Goal: Task Accomplishment & Management: Use online tool/utility

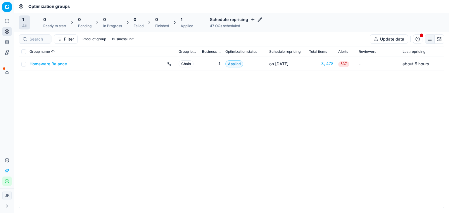
click at [157, 151] on div "Homeware Balance Chain 1 Applied on [DATE] 3,478 537 - about 5 hours" at bounding box center [231, 132] width 425 height 151
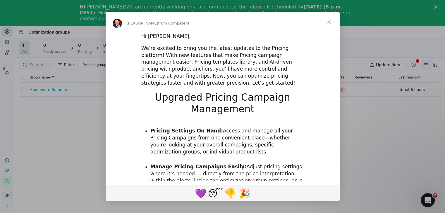
click at [329, 21] on span "Close" at bounding box center [328, 22] width 21 height 21
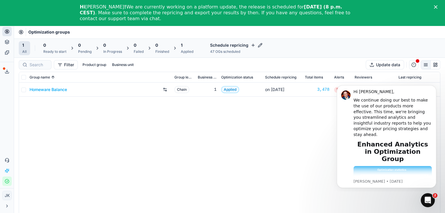
click at [292, 177] on div "Homeware Balance Chain 1 Applied on [DATE] 3,478 537 - about 5 hours" at bounding box center [229, 158] width 421 height 151
click at [47, 88] on link "Homeware Balance" at bounding box center [48, 90] width 37 height 6
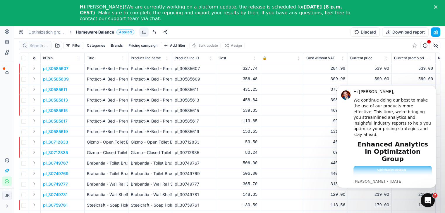
click at [52, 70] on p "pl_30585607" at bounding box center [55, 69] width 25 height 6
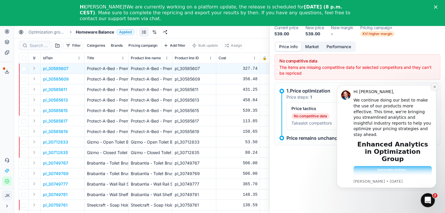
click at [433, 86] on icon "Dismiss notification" at bounding box center [434, 86] width 3 height 3
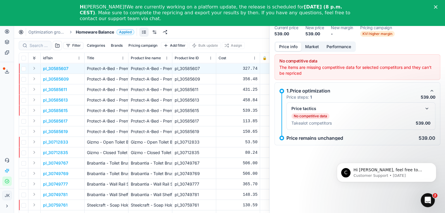
click at [60, 143] on p "pl_30712833" at bounding box center [55, 142] width 25 height 6
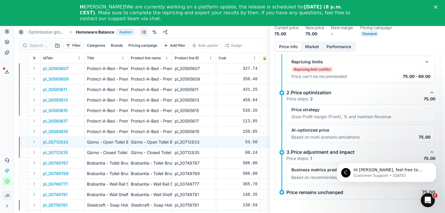
click at [437, 6] on polygon "Close" at bounding box center [436, 7] width 4 height 4
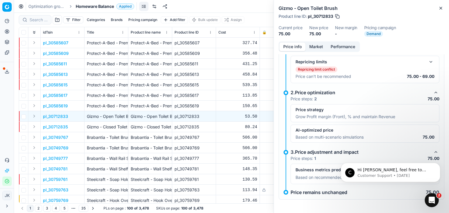
click at [445, 7] on div "Gizmo - Open Toilet Brush Product line ID : pl_30712833 Current price 75.00 New…" at bounding box center [361, 21] width 175 height 42
click at [442, 7] on icon "button" at bounding box center [441, 8] width 5 height 5
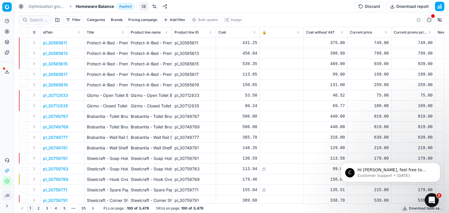
scroll to position [9, 0]
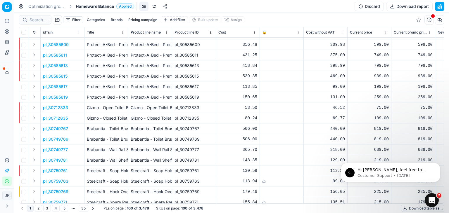
click at [63, 98] on p "pl_30585619" at bounding box center [55, 97] width 25 height 6
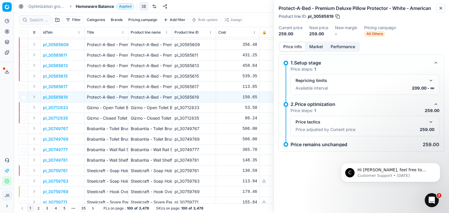
click at [440, 6] on icon "button" at bounding box center [441, 8] width 5 height 5
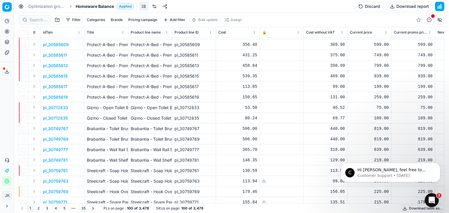
click at [118, 19] on button "Brands" at bounding box center [116, 19] width 16 height 7
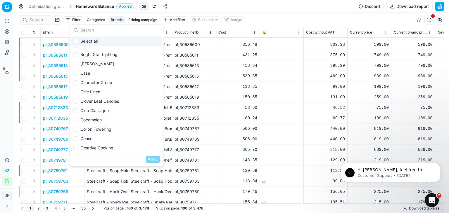
scroll to position [146, 0]
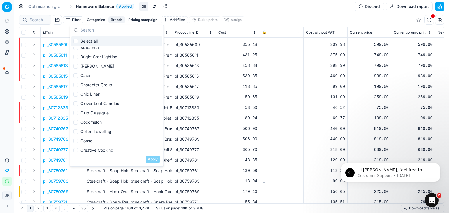
click at [265, 23] on div "Filter Categories Brands Pricing campaign Add filter Bulk update Assign" at bounding box center [232, 20] width 426 height 14
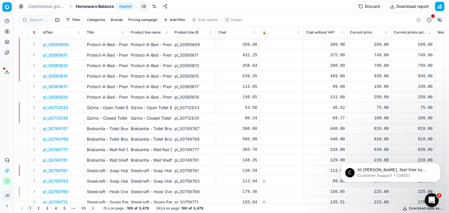
click at [144, 21] on button "Pricing campaign" at bounding box center [143, 19] width 34 height 7
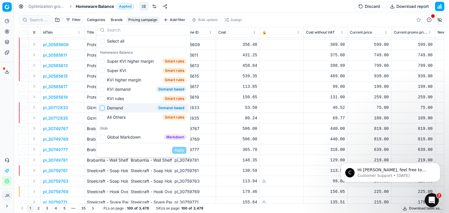
click at [104, 109] on input "Suggestions" at bounding box center [102, 108] width 5 height 5
checkbox input "false"
click at [102, 90] on input "Suggestions" at bounding box center [102, 89] width 5 height 5
checkbox input "true"
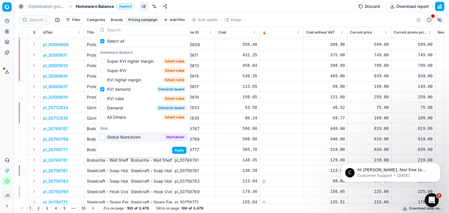
click at [179, 149] on button "Apply" at bounding box center [179, 150] width 14 height 7
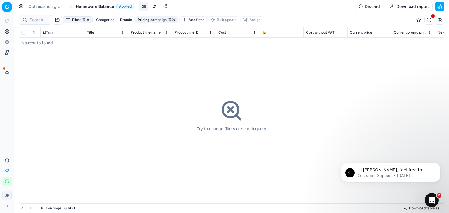
click at [174, 20] on button "button" at bounding box center [173, 20] width 5 height 5
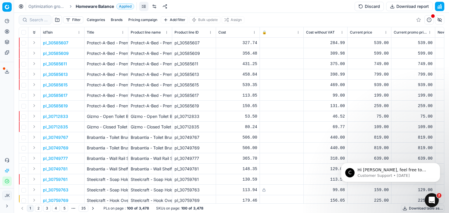
click at [150, 19] on button "Pricing campaign" at bounding box center [143, 19] width 34 height 7
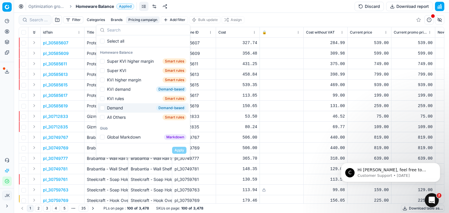
click at [104, 108] on div "Demand Demand-based" at bounding box center [143, 108] width 91 height 9
checkbox input "true"
click at [181, 150] on button "Apply" at bounding box center [179, 150] width 14 height 7
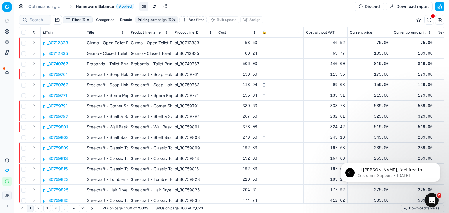
click at [52, 63] on p "pl_30749767" at bounding box center [55, 64] width 25 height 6
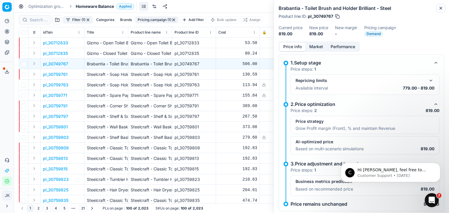
click at [442, 6] on icon "button" at bounding box center [441, 8] width 5 height 5
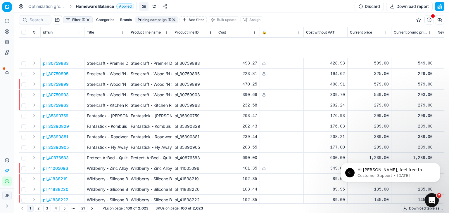
scroll to position [289, 0]
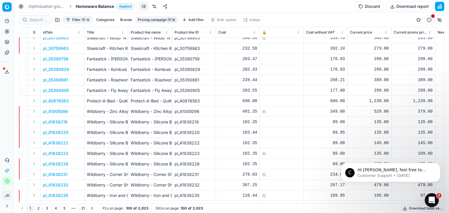
click at [56, 110] on p "pl_41005096" at bounding box center [55, 112] width 25 height 6
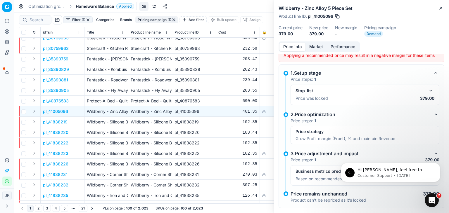
scroll to position [12, 0]
click at [438, 6] on button "Close" at bounding box center [441, 8] width 7 height 7
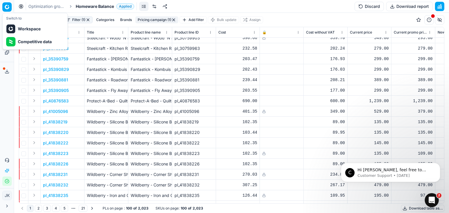
click at [4, 8] on html "Pricing platform Analytics Pricing Product portfolio Templates Export service 0…" at bounding box center [224, 106] width 449 height 213
click at [439, 8] on html "Pricing platform Analytics Pricing Product portfolio Templates Export service 0…" at bounding box center [224, 106] width 449 height 213
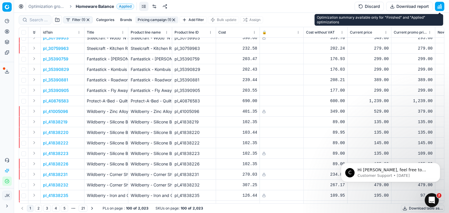
click at [439, 6] on button "button" at bounding box center [439, 6] width 9 height 9
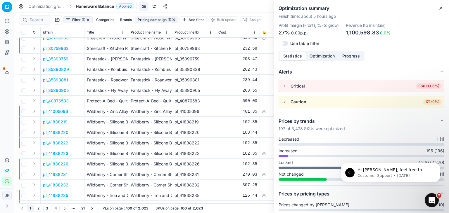
click at [292, 153] on span "Increased" at bounding box center [288, 151] width 19 height 6
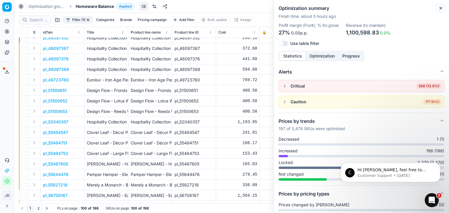
click at [441, 9] on icon "button" at bounding box center [441, 8] width 5 height 5
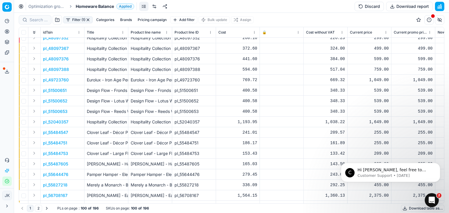
click at [57, 47] on p "pl_48097367" at bounding box center [56, 49] width 26 height 6
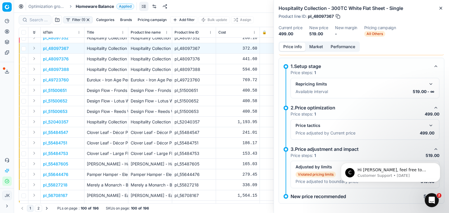
scroll to position [29, 0]
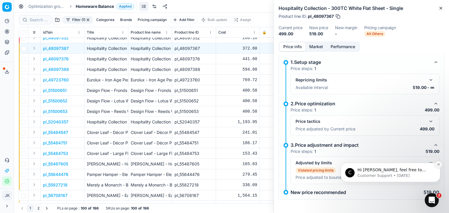
click at [439, 165] on icon "Dismiss notification" at bounding box center [439, 165] width 2 height 2
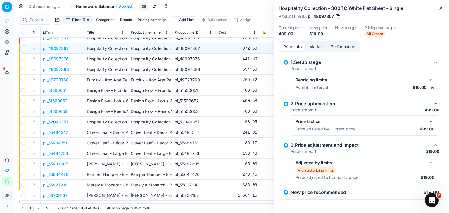
click at [128, 7] on span "Applied" at bounding box center [125, 7] width 18 height 6
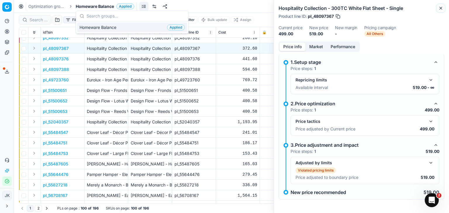
click at [441, 7] on icon "button" at bounding box center [441, 8] width 5 height 5
